Goal: Transaction & Acquisition: Purchase product/service

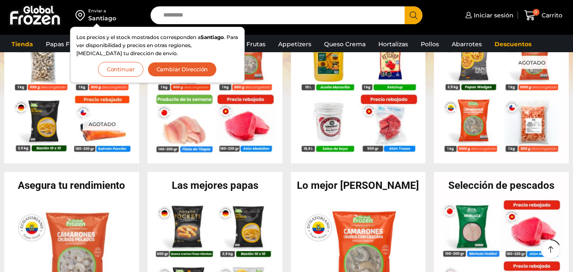
scroll to position [161, 0]
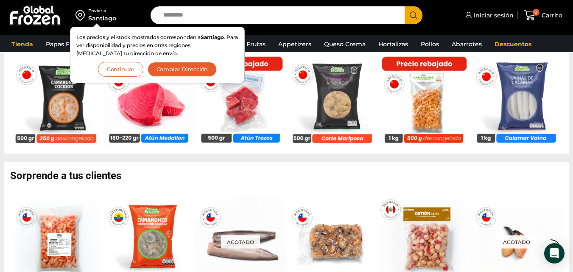
scroll to position [531, 0]
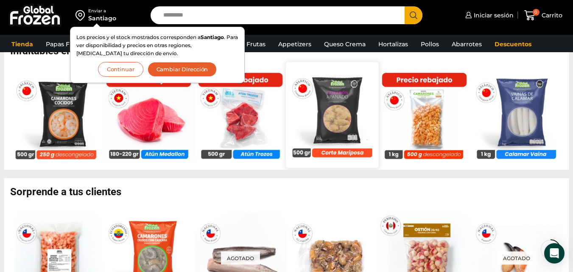
click at [344, 93] on img at bounding box center [332, 114] width 92 height 92
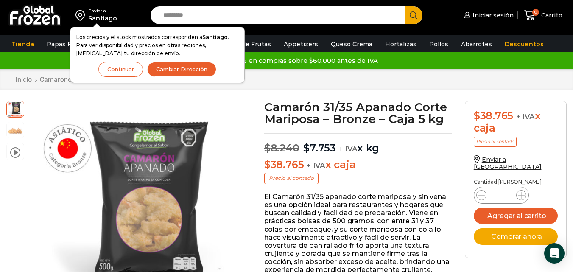
click at [121, 61] on div "Los precios y el stock mostrados corresponden a Santiago . Para ver disponibili…" at bounding box center [157, 55] width 162 height 44
click at [118, 66] on button "Continuar" at bounding box center [120, 69] width 45 height 15
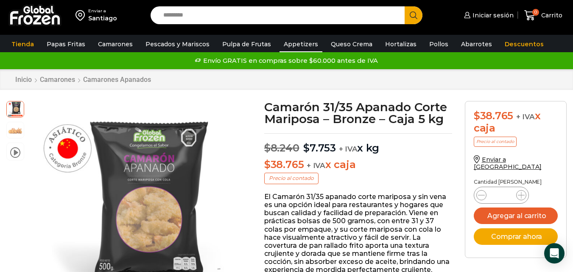
click at [305, 47] on link "Appetizers" at bounding box center [301, 44] width 43 height 16
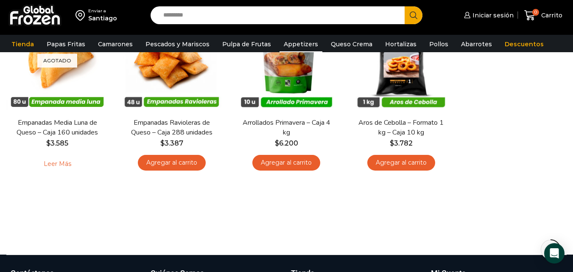
scroll to position [85, 0]
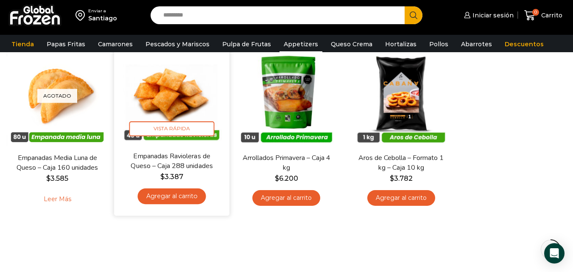
click at [171, 107] on img at bounding box center [171, 93] width 103 height 103
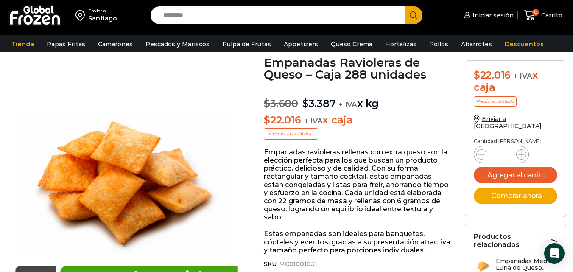
scroll to position [102, 0]
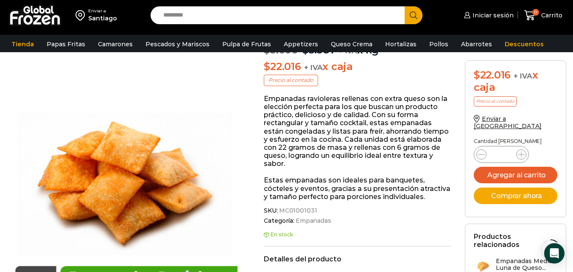
drag, startPoint x: 0, startPoint y: 0, endPoint x: 223, endPoint y: 199, distance: 298.6
drag, startPoint x: 223, startPoint y: 199, endPoint x: 225, endPoint y: 235, distance: 36.1
click at [225, 235] on img at bounding box center [126, 180] width 240 height 240
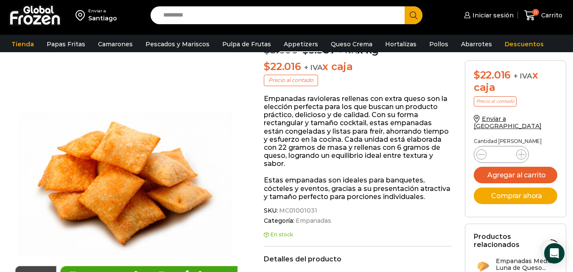
click at [298, 50] on link "Appetizers" at bounding box center [301, 44] width 43 height 16
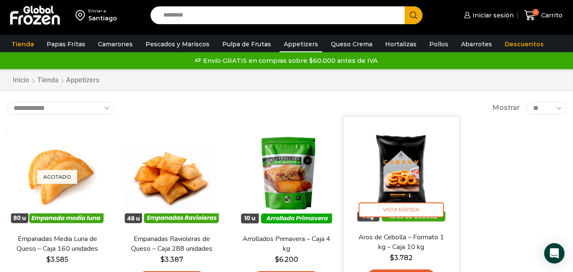
click at [402, 162] on img at bounding box center [401, 174] width 103 height 103
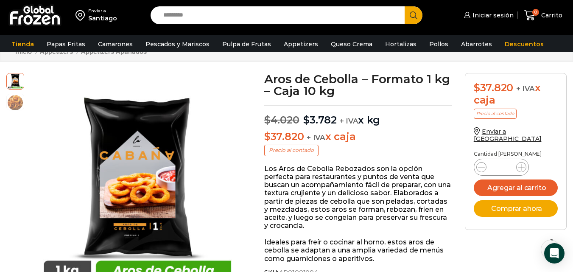
scroll to position [36, 0]
